Goal: Submit feedback/report problem

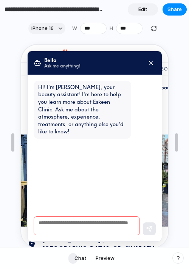
scroll to position [240, 0]
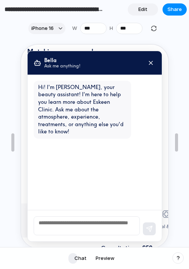
click at [151, 63] on icon at bounding box center [149, 61] width 3 height 3
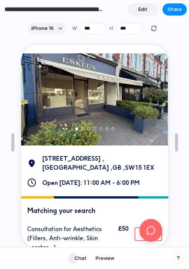
scroll to position [83, 0]
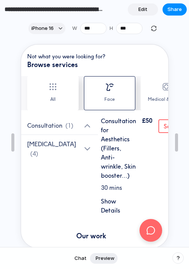
scroll to position [369, 0]
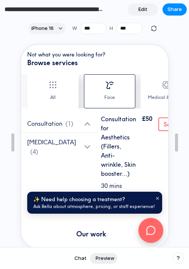
click at [147, 228] on icon at bounding box center [149, 229] width 9 height 9
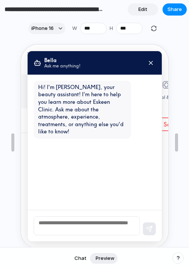
click at [77, 221] on textarea at bounding box center [86, 224] width 106 height 19
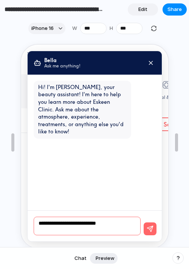
type textarea "**********"
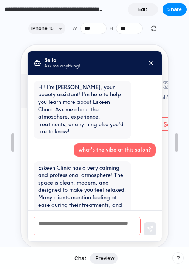
scroll to position [27, 0]
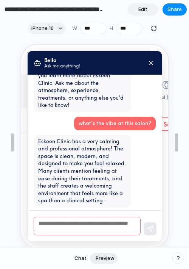
click at [151, 61] on icon at bounding box center [150, 62] width 7 height 7
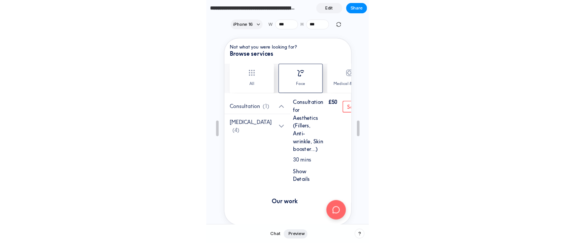
scroll to position [369, 0]
